Goal: Information Seeking & Learning: Check status

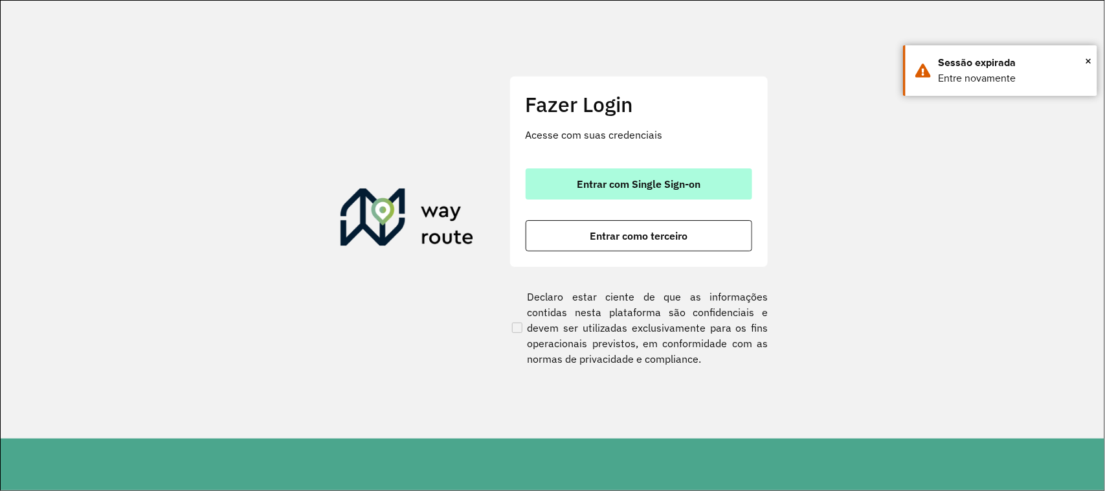
click at [607, 185] on span "Entrar com Single Sign-on" at bounding box center [639, 184] width 124 height 10
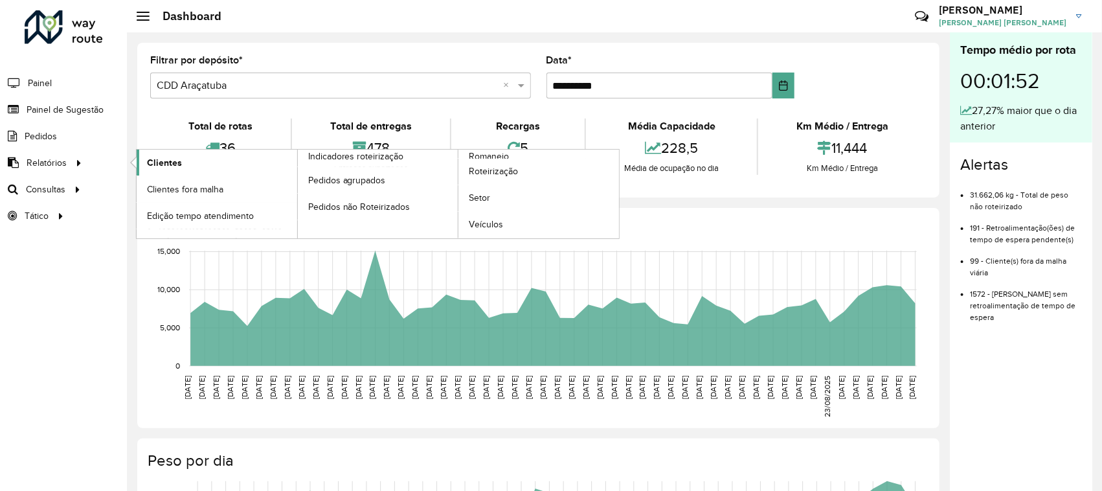
click at [191, 163] on link "Clientes" at bounding box center [217, 163] width 161 height 26
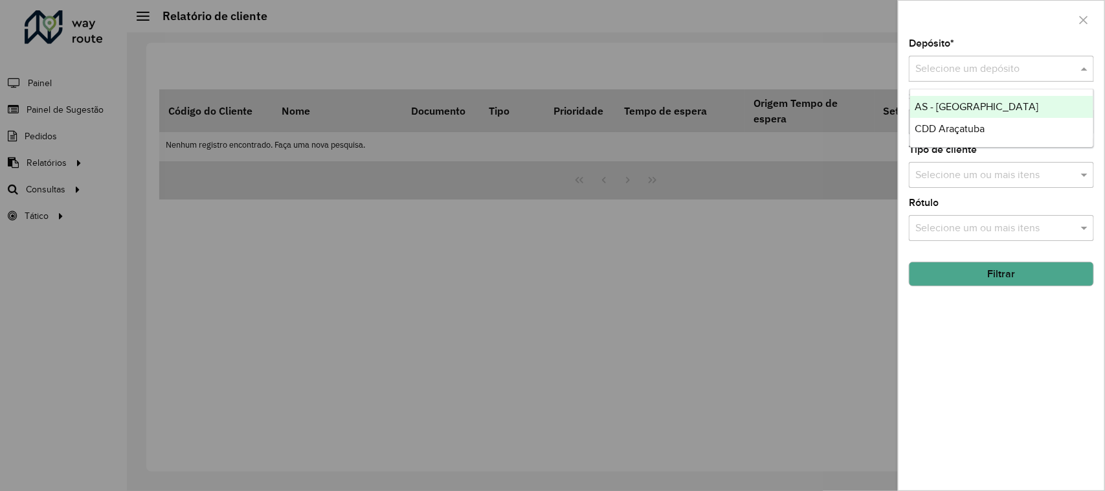
click at [940, 68] on input "text" at bounding box center [989, 70] width 146 height 16
click at [955, 123] on span "CDD Araçatuba" at bounding box center [951, 128] width 70 height 11
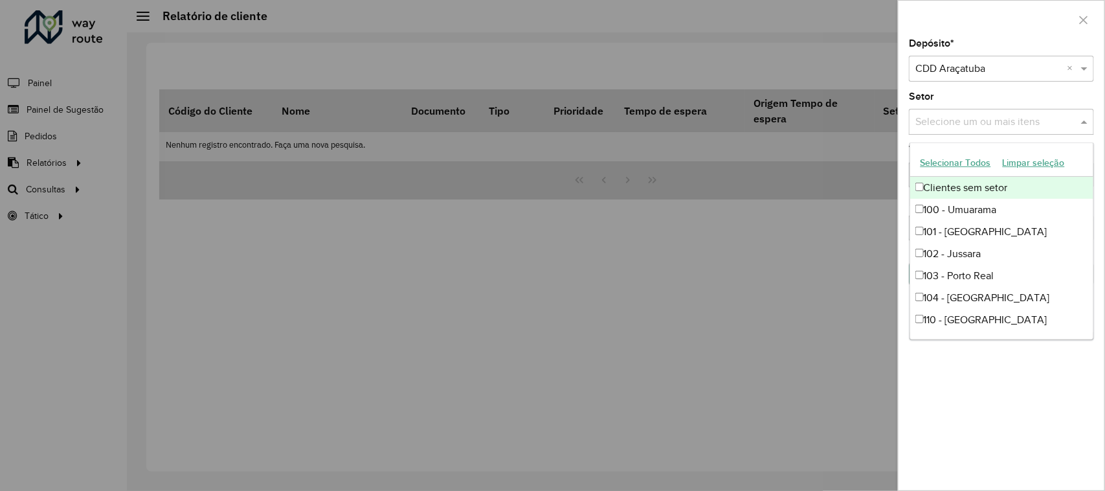
click at [955, 120] on input "text" at bounding box center [995, 123] width 166 height 16
click at [957, 130] on input "text" at bounding box center [995, 123] width 166 height 16
click at [958, 159] on button "Selecionar Todos" at bounding box center [956, 163] width 82 height 20
click at [1014, 86] on div "Depósito * Selecione um depósito × CDD Araçatuba × Setor Selecione um ou mais i…" at bounding box center [1002, 264] width 206 height 451
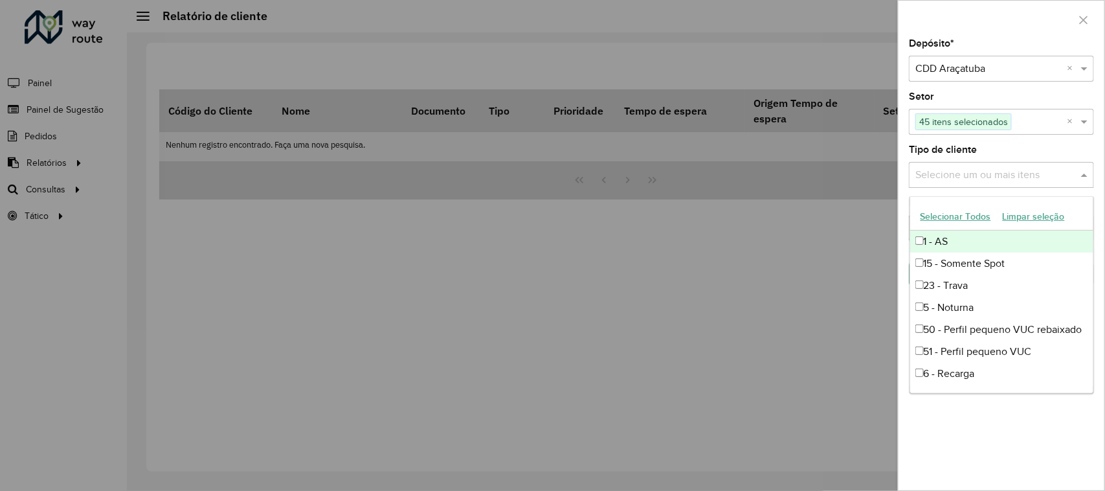
click at [1008, 169] on input "text" at bounding box center [995, 176] width 166 height 16
click at [1008, 170] on input "text" at bounding box center [995, 176] width 166 height 16
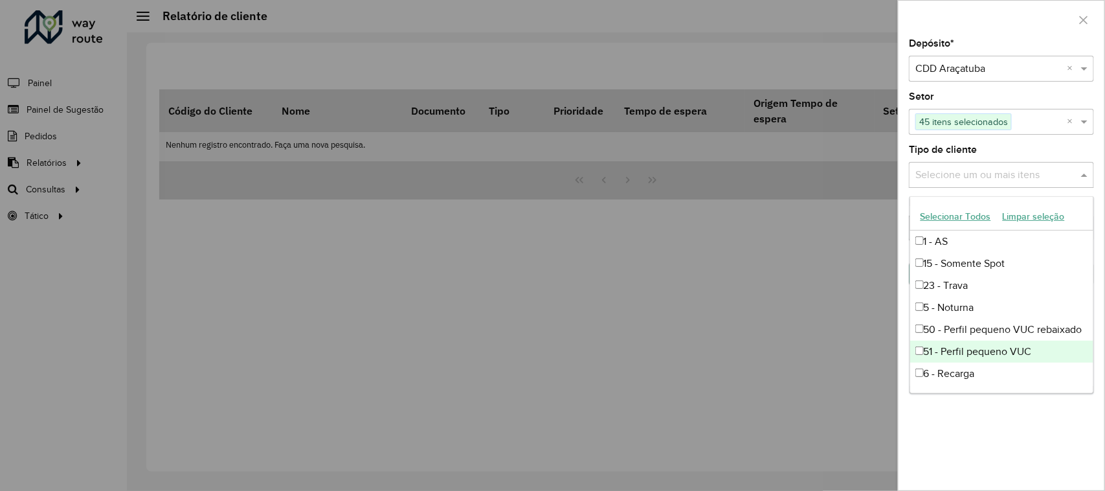
click at [1034, 452] on div "Depósito * Selecione um depósito × CDD Araçatuba × Setor Selecione um ou mais i…" at bounding box center [1002, 264] width 206 height 451
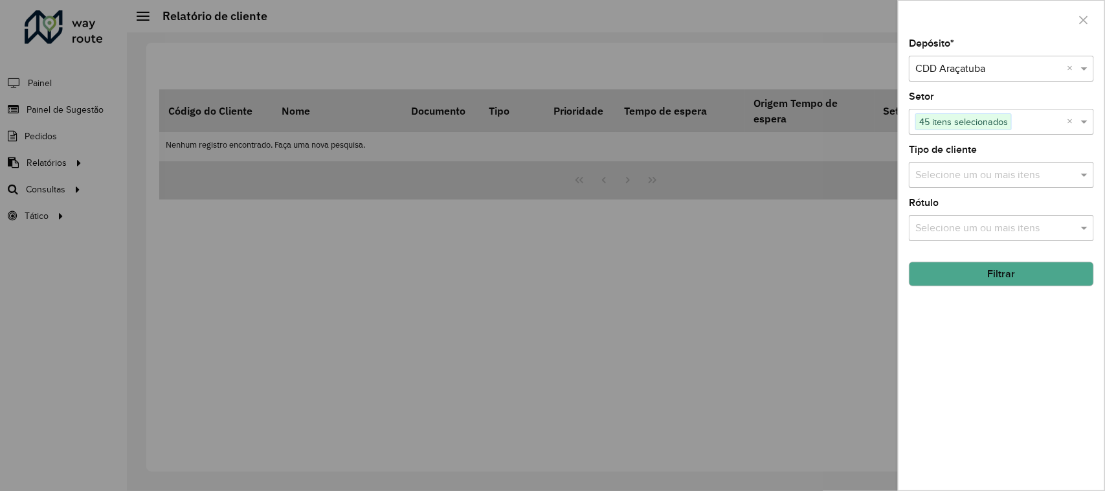
click at [988, 232] on input "text" at bounding box center [995, 229] width 166 height 16
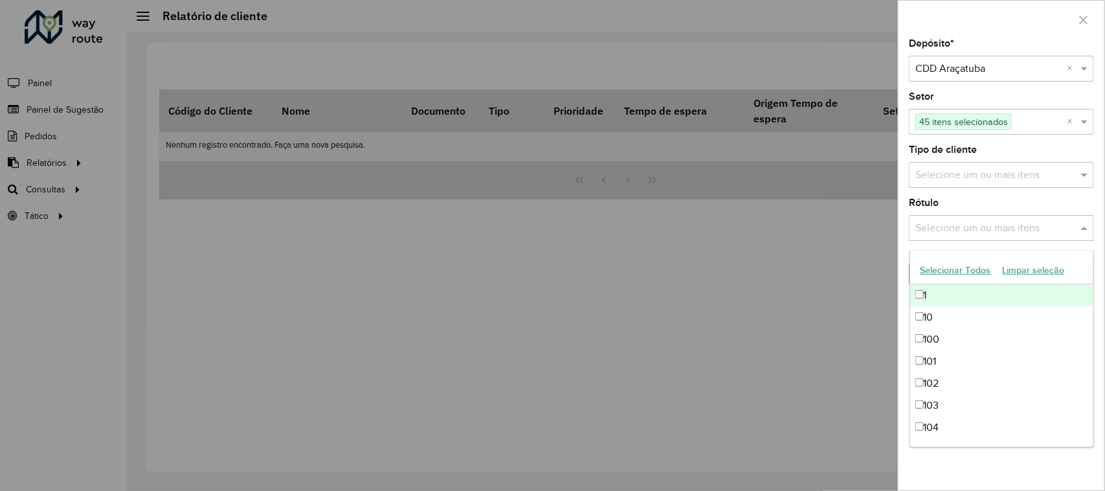
click at [988, 232] on input "text" at bounding box center [995, 229] width 166 height 16
click at [992, 198] on div "Depósito * Selecione um depósito × CDD Araçatuba × Setor Selecione um ou mais i…" at bounding box center [1002, 264] width 206 height 451
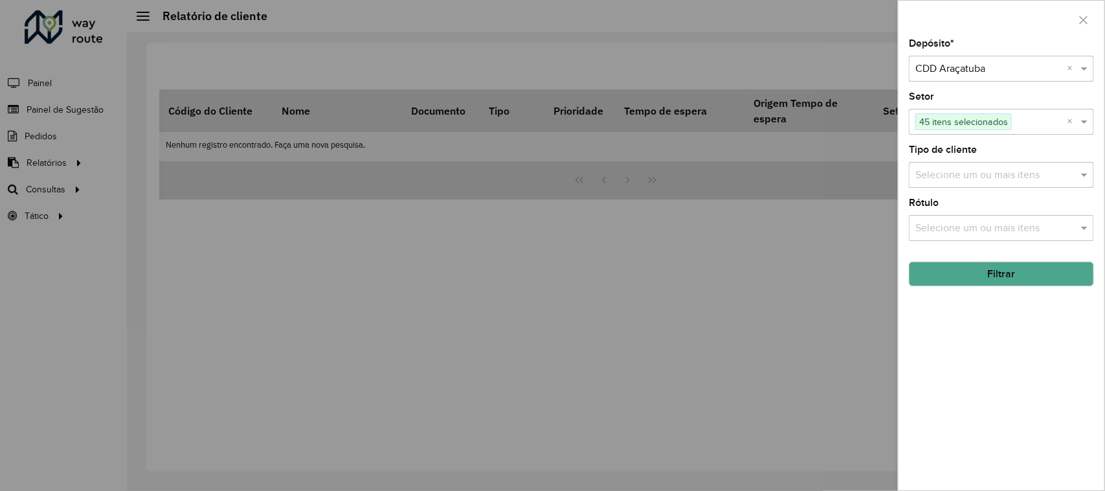
click at [986, 175] on input "text" at bounding box center [995, 176] width 166 height 16
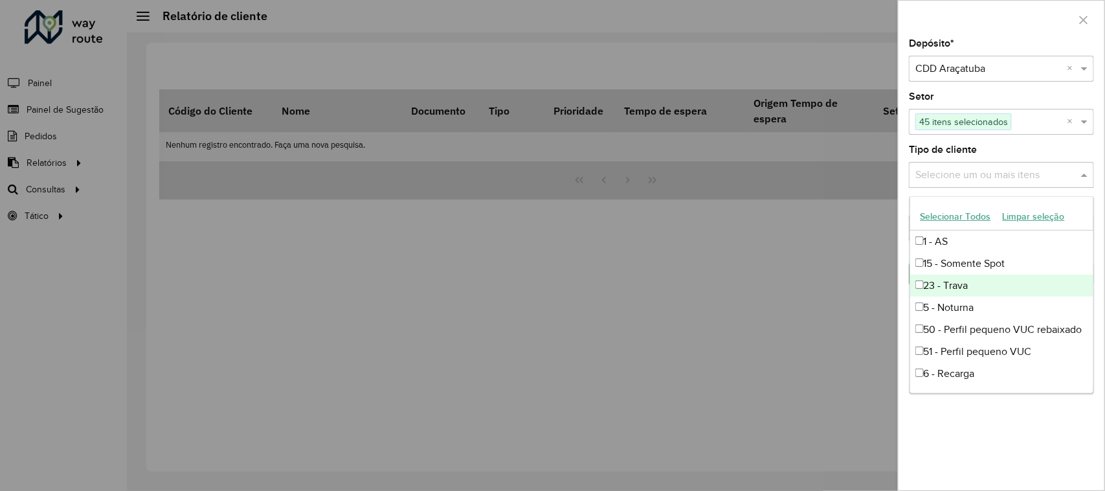
click at [963, 280] on div "23 - Trava" at bounding box center [1003, 286] width 184 height 22
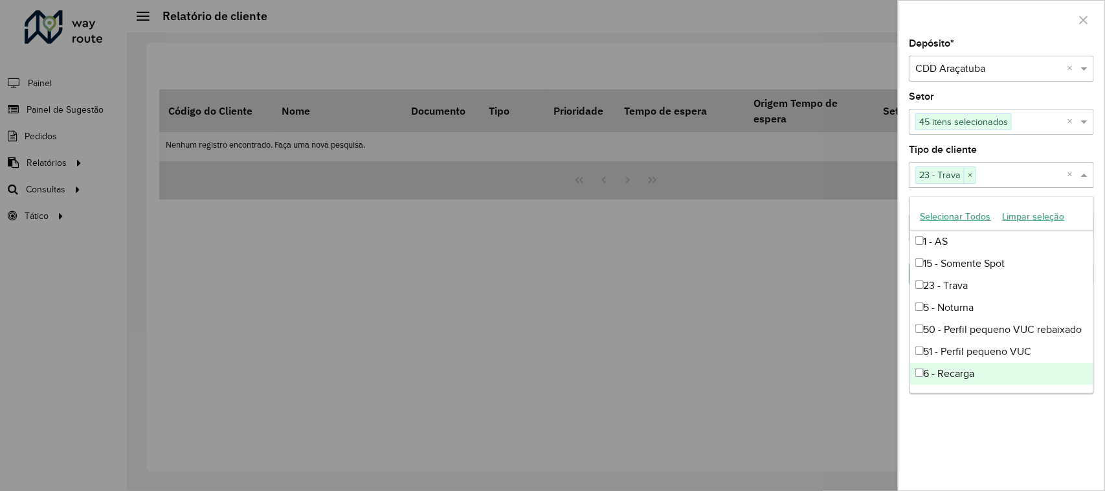
click at [1017, 463] on div "Depósito * Selecione um depósito × CDD Araçatuba × Setor Selecione um ou mais i…" at bounding box center [1002, 264] width 206 height 451
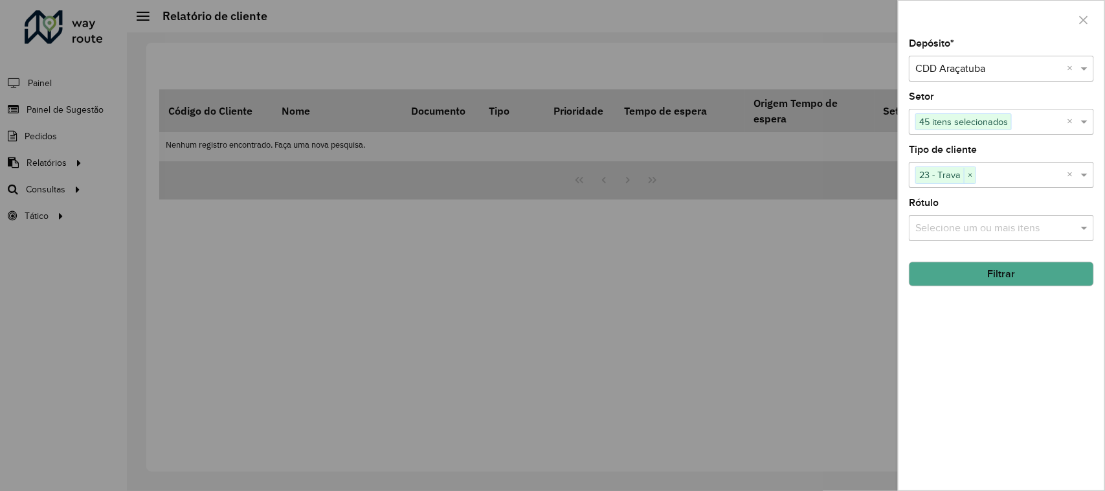
click at [997, 285] on button "Filtrar" at bounding box center [1001, 274] width 185 height 25
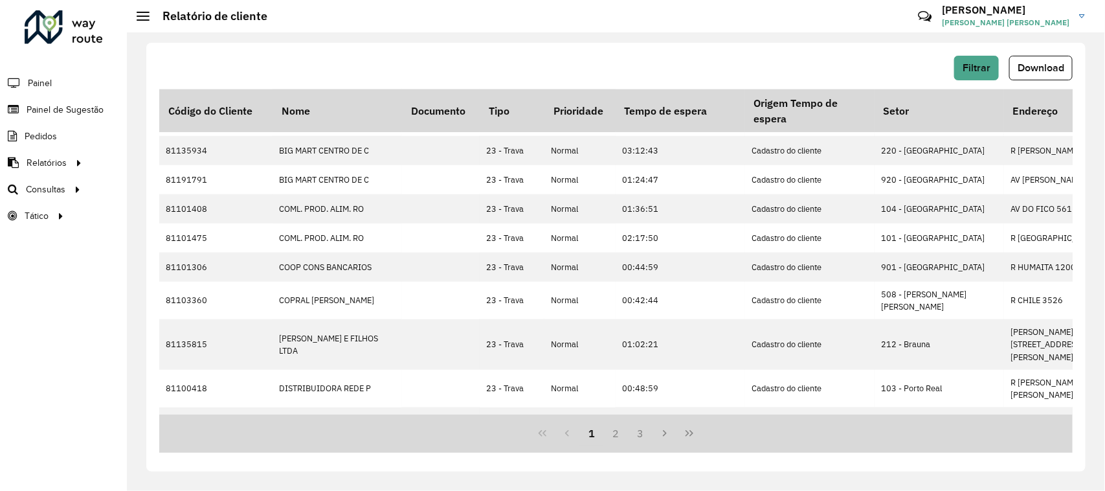
scroll to position [364, 0]
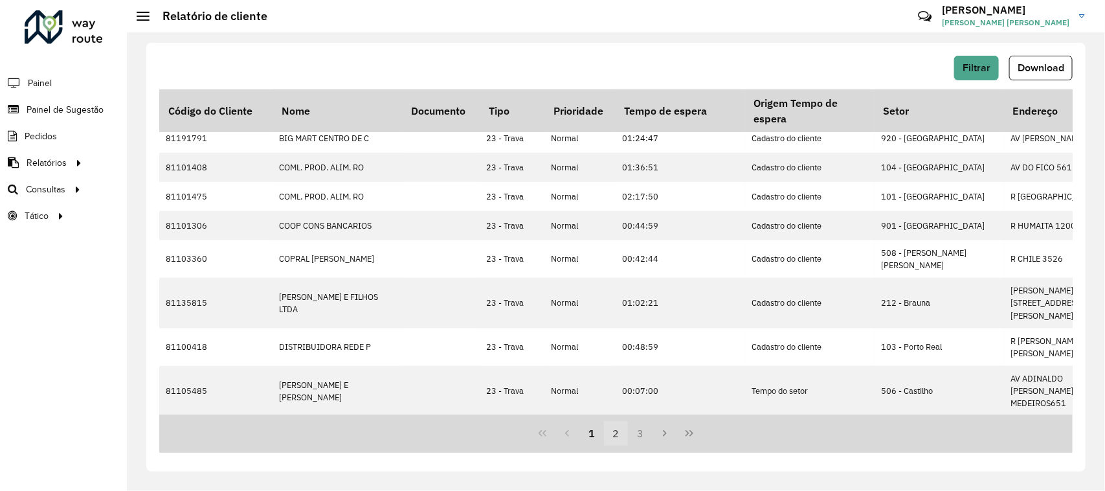
click at [616, 429] on button "2" at bounding box center [616, 433] width 25 height 25
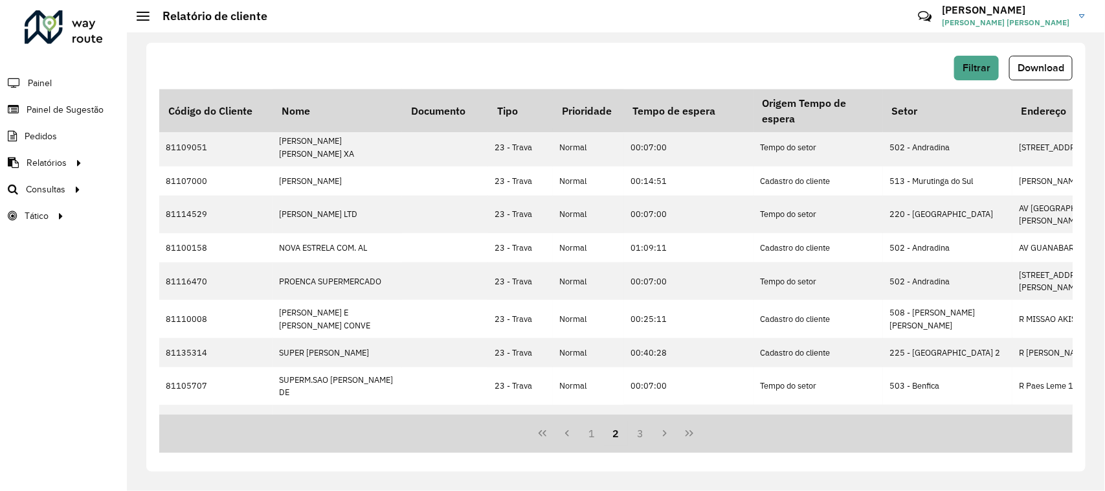
scroll to position [337, 0]
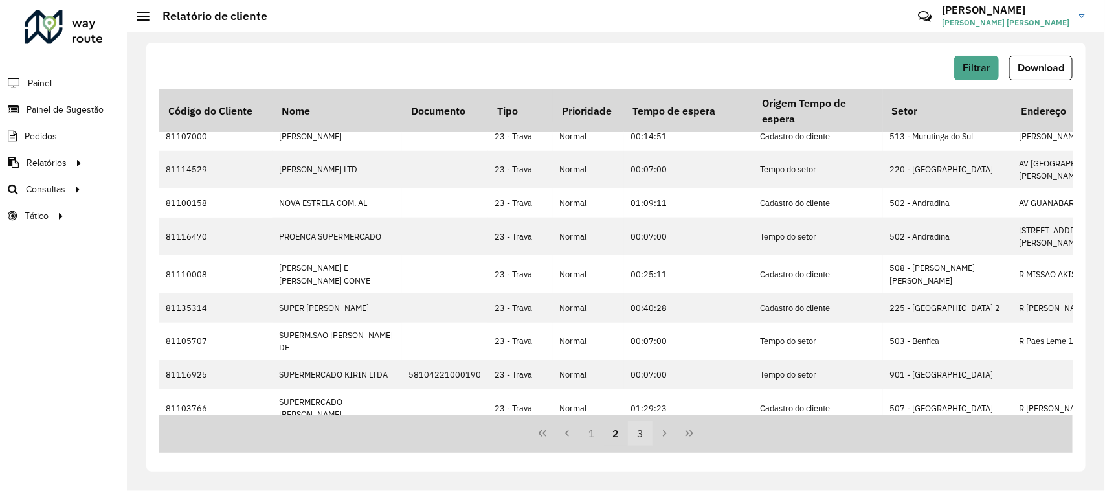
click at [637, 436] on button "3" at bounding box center [640, 433] width 25 height 25
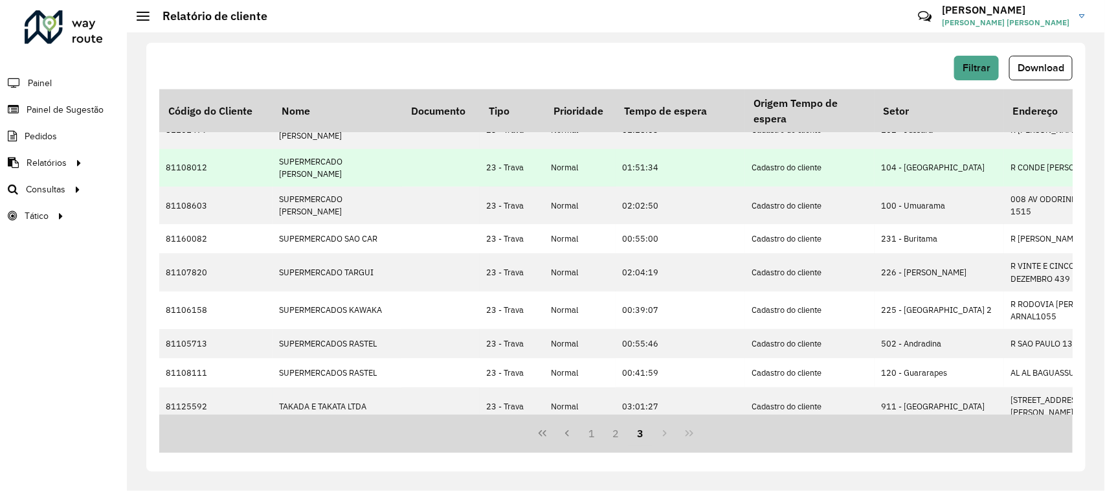
scroll to position [46, 0]
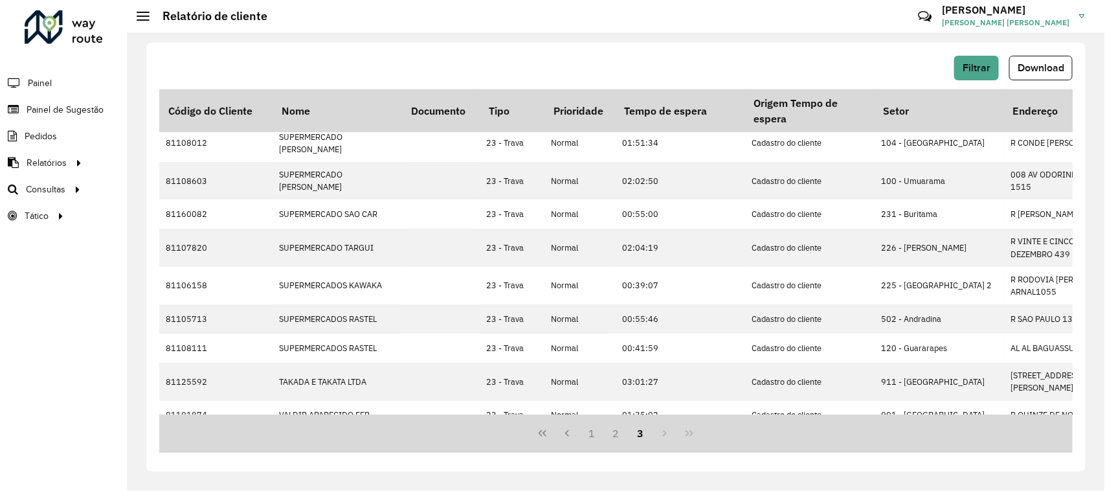
click at [659, 432] on div "1 2 3" at bounding box center [616, 433] width 914 height 38
click at [664, 436] on div "1 2 3" at bounding box center [616, 433] width 914 height 38
click at [637, 433] on button "3" at bounding box center [640, 433] width 25 height 25
click at [620, 435] on button "2" at bounding box center [616, 433] width 25 height 25
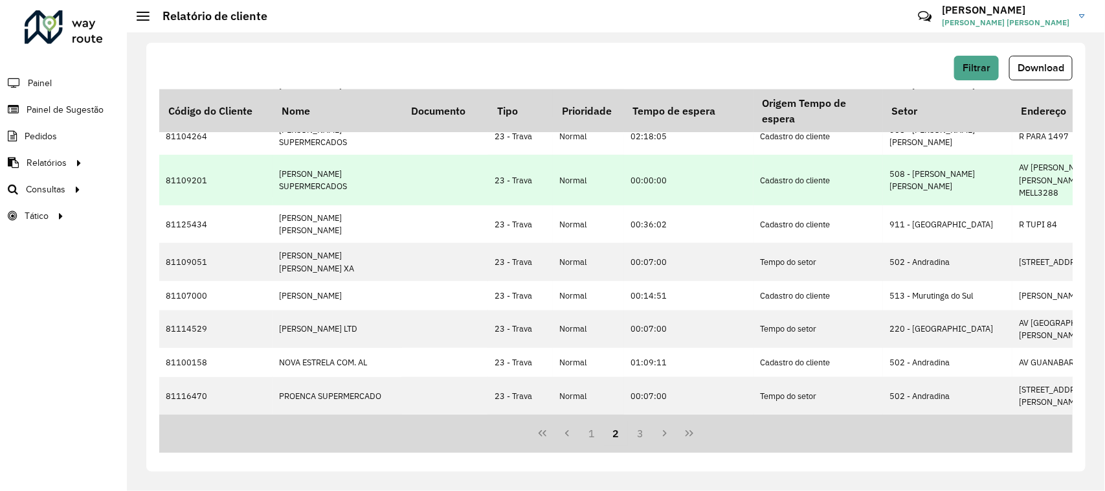
scroll to position [337, 0]
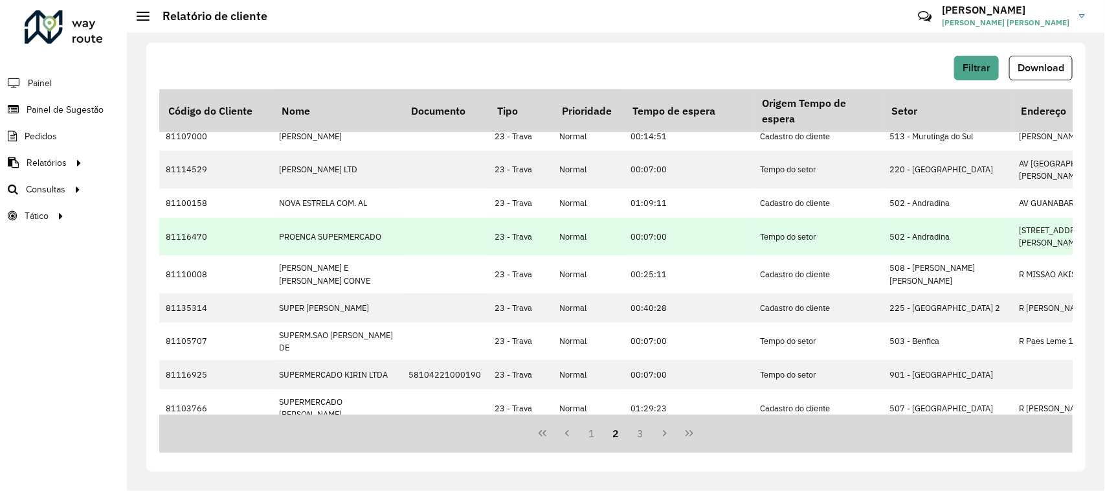
click at [340, 218] on td "PROENCA SUPERMERCADO" at bounding box center [338, 237] width 130 height 38
click at [341, 218] on td "PROENCA SUPERMERCADO" at bounding box center [338, 237] width 130 height 38
click at [215, 218] on td "81116470" at bounding box center [215, 237] width 113 height 38
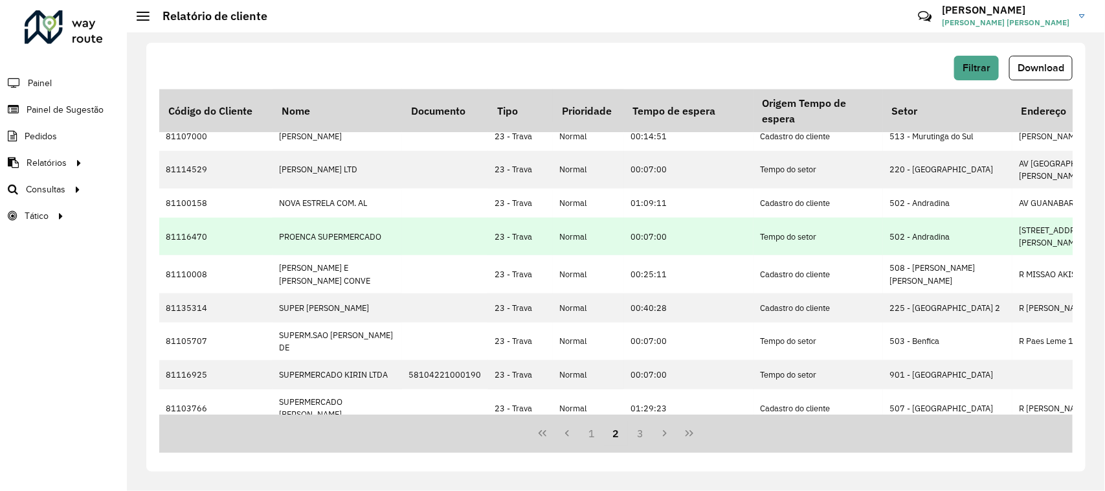
click at [215, 218] on td "81116470" at bounding box center [215, 237] width 113 height 38
click at [231, 218] on td "81116470" at bounding box center [215, 237] width 113 height 38
click at [659, 218] on td "00:07:00" at bounding box center [689, 237] width 130 height 38
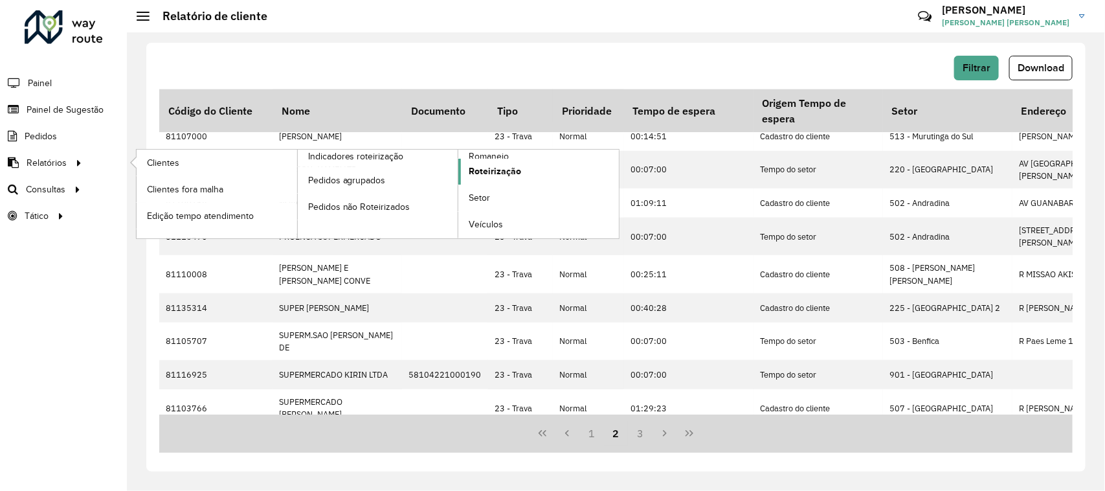
click at [516, 176] on span "Roteirização" at bounding box center [495, 171] width 52 height 14
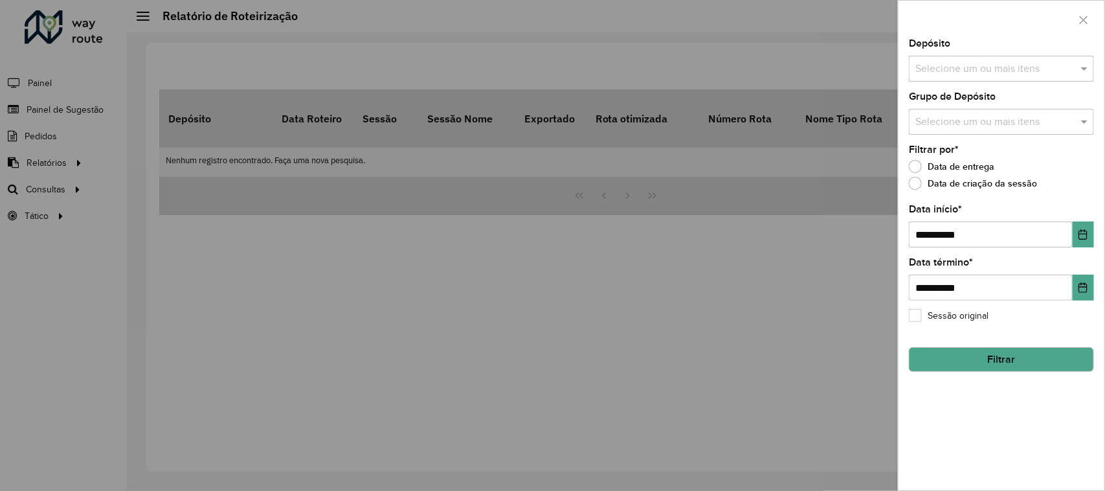
click at [471, 264] on div at bounding box center [552, 245] width 1105 height 491
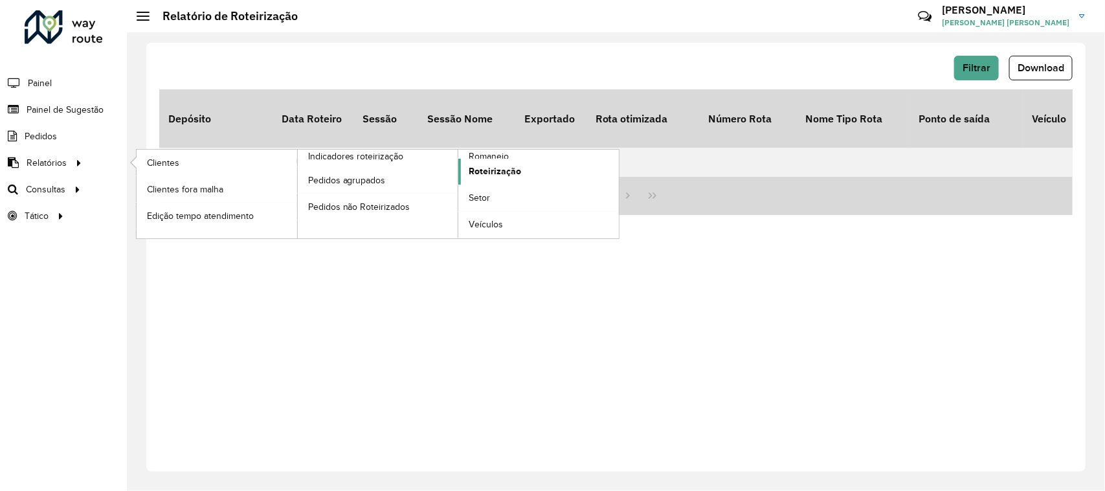
click at [503, 174] on span "Roteirização" at bounding box center [495, 171] width 52 height 14
